Goal: Information Seeking & Learning: Learn about a topic

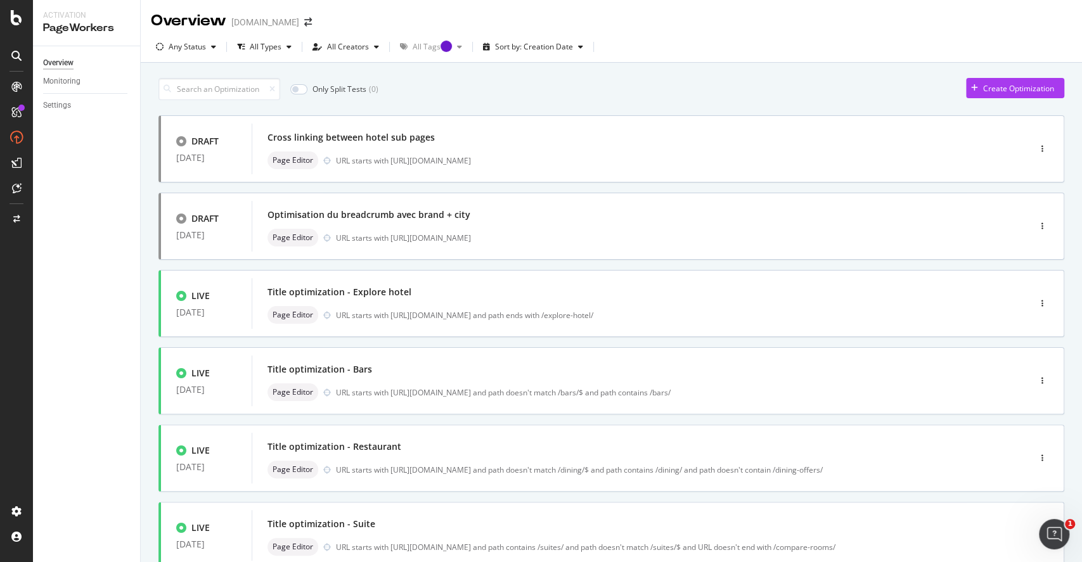
click at [22, 53] on div at bounding box center [16, 56] width 20 height 20
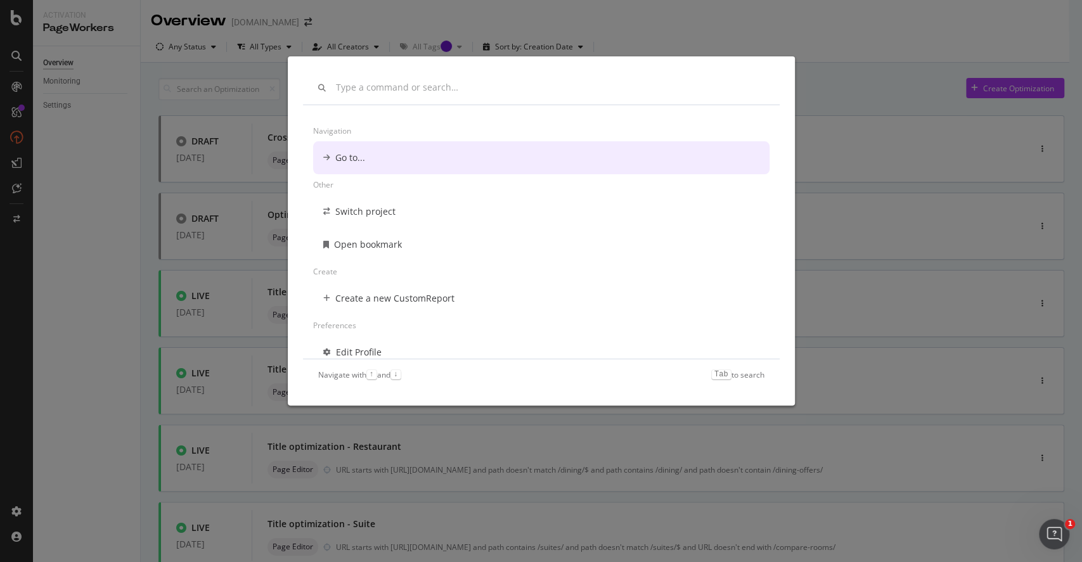
click at [127, 187] on div "Navigation Go to... Other Switch project Open bookmark Create Create a new Cust…" at bounding box center [541, 281] width 1082 height 562
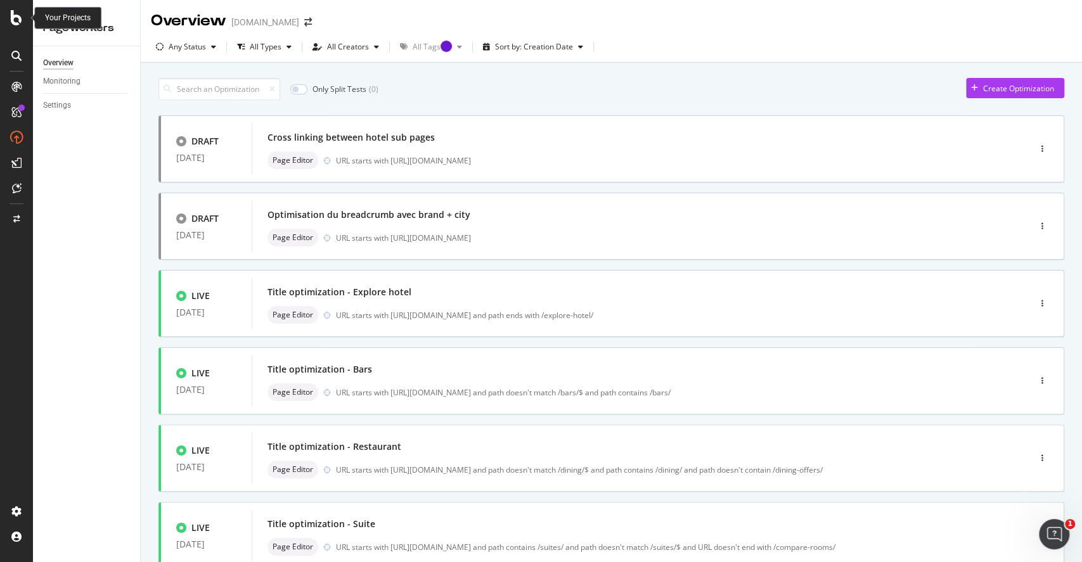
click at [25, 15] on div at bounding box center [16, 17] width 30 height 15
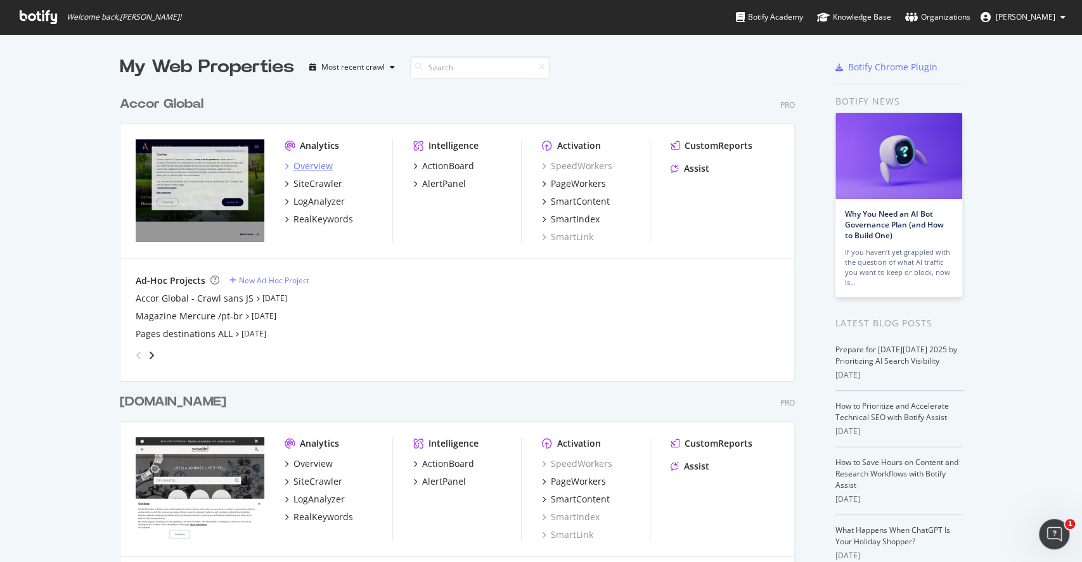
click at [309, 163] on div "Overview" at bounding box center [312, 166] width 39 height 13
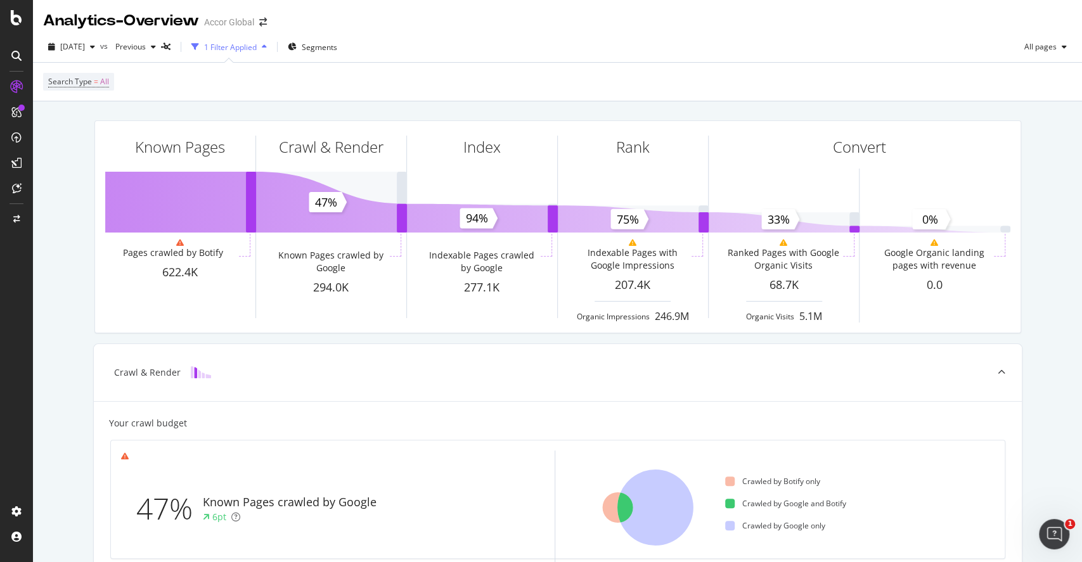
click at [454, 437] on div "47% Known Pages crawled by Google 6pt Crawled by Botify only Crawled by Google …" at bounding box center [558, 499] width 910 height 139
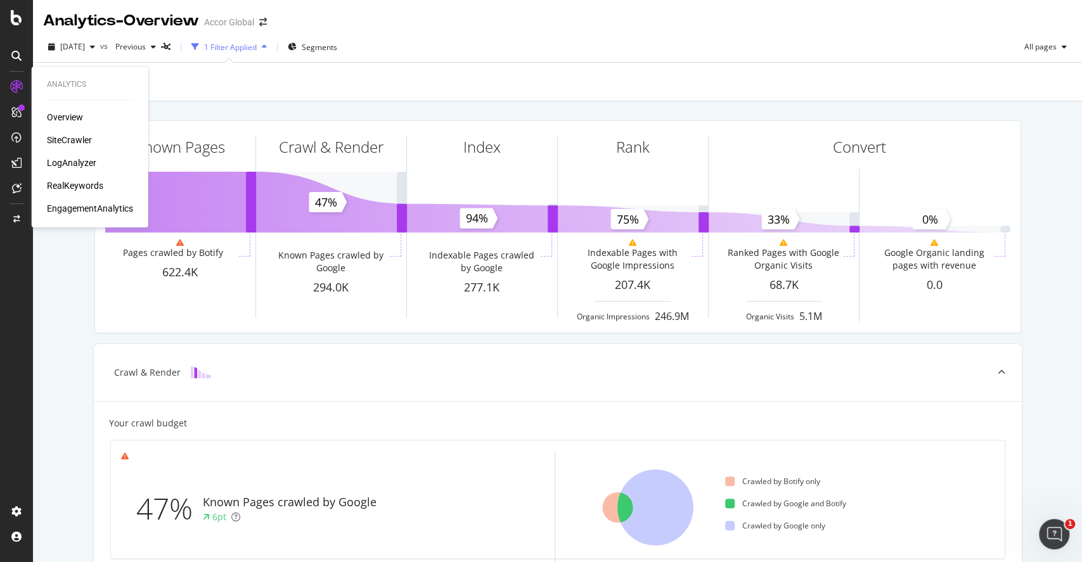
click at [79, 143] on div "SiteCrawler" at bounding box center [69, 140] width 45 height 13
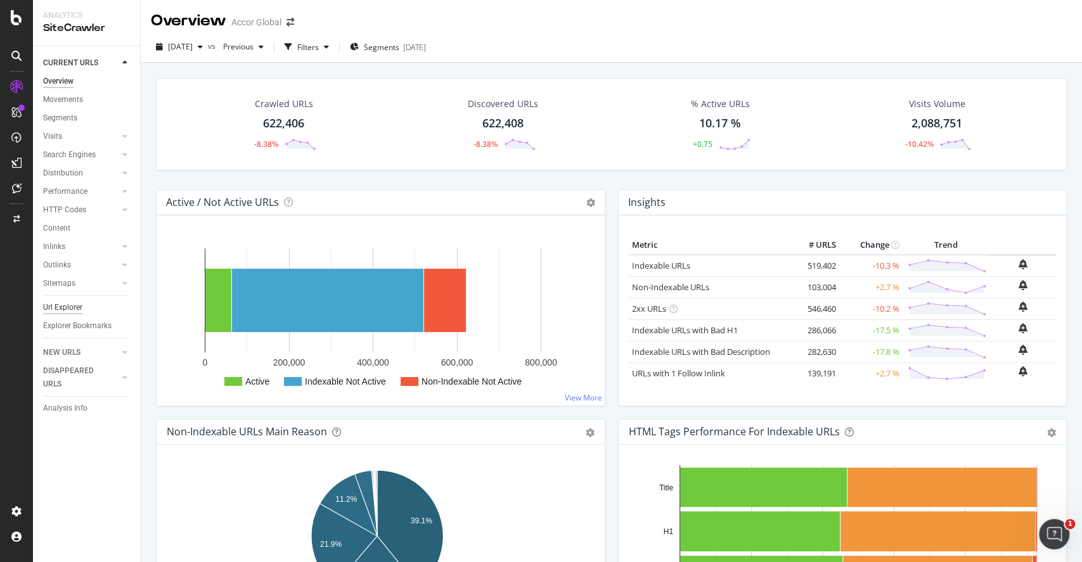
click at [65, 303] on div "Url Explorer" at bounding box center [62, 307] width 39 height 13
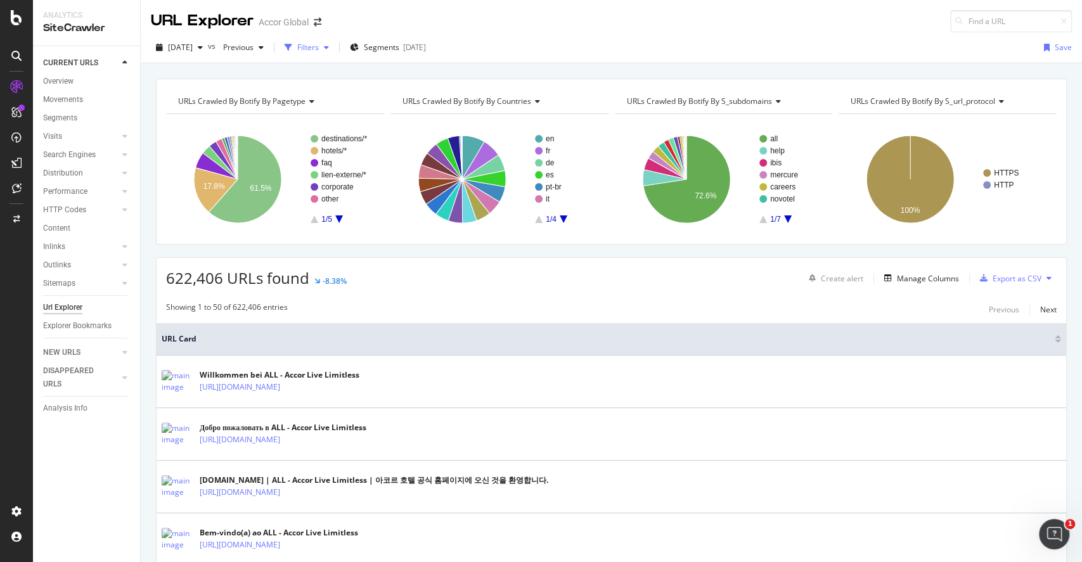
click at [319, 43] on div "Filters" at bounding box center [308, 47] width 22 height 11
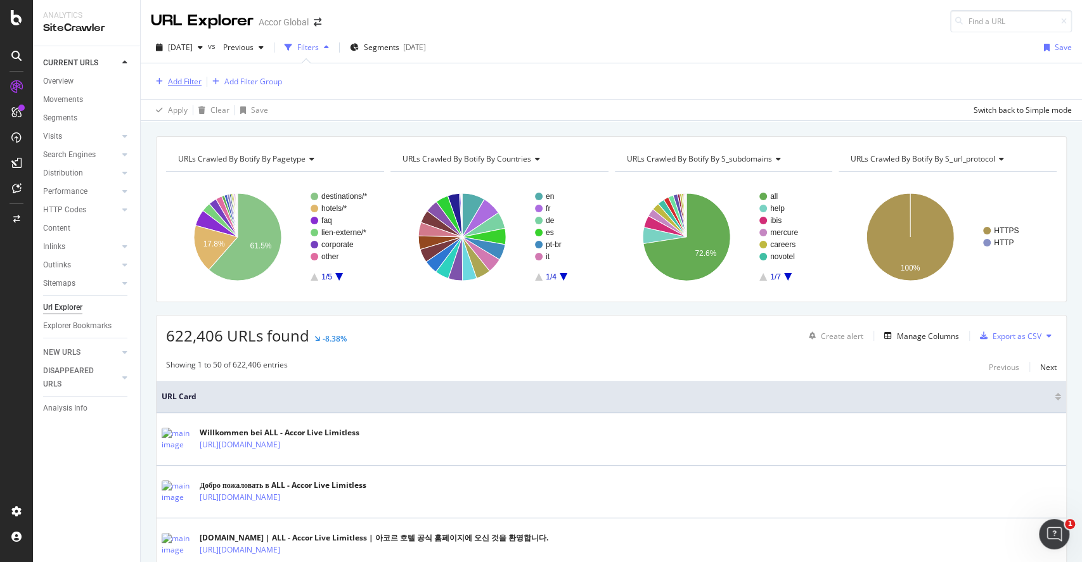
click at [193, 88] on div "Add Filter" at bounding box center [176, 82] width 51 height 14
